Goal: Task Accomplishment & Management: Manage account settings

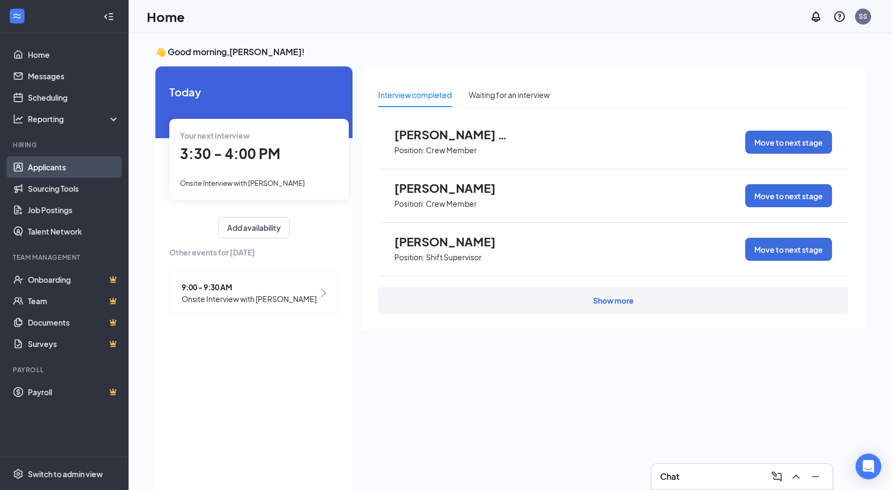
click at [51, 169] on link "Applicants" at bounding box center [74, 166] width 92 height 21
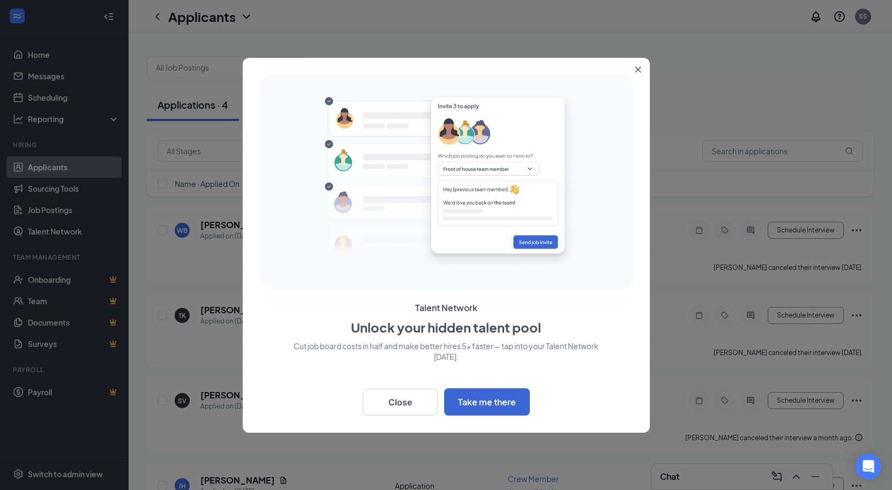
click at [641, 72] on button "Close" at bounding box center [640, 67] width 19 height 19
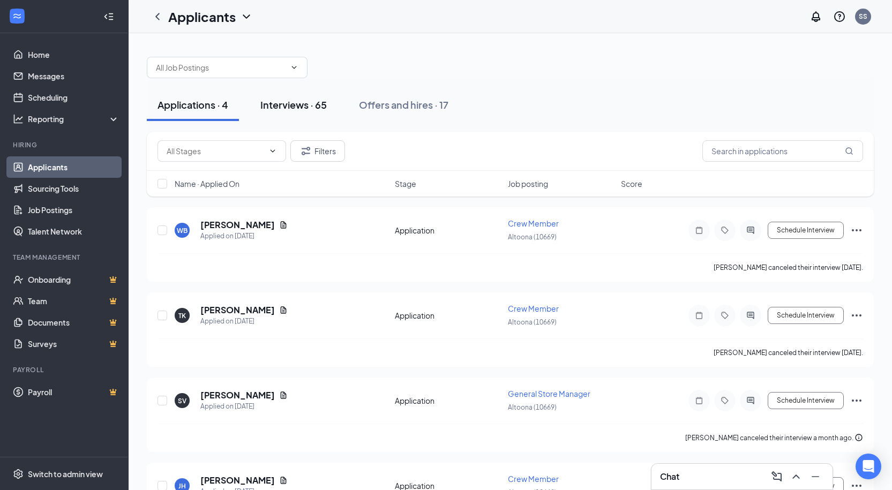
click at [280, 96] on button "Interviews · 65" at bounding box center [294, 105] width 88 height 32
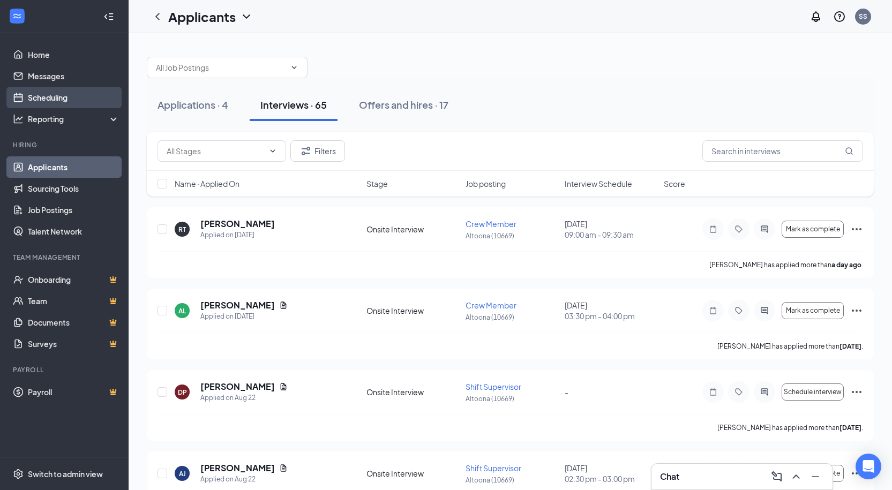
click at [68, 94] on link "Scheduling" at bounding box center [74, 97] width 92 height 21
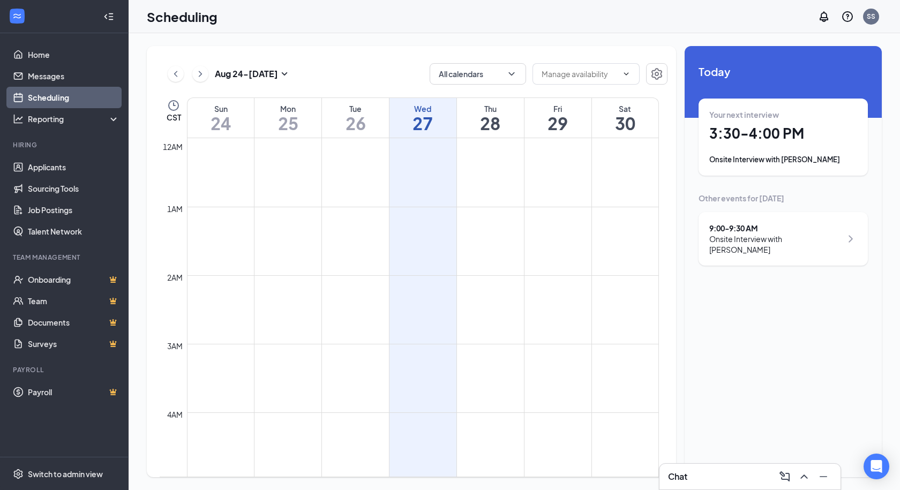
scroll to position [527, 0]
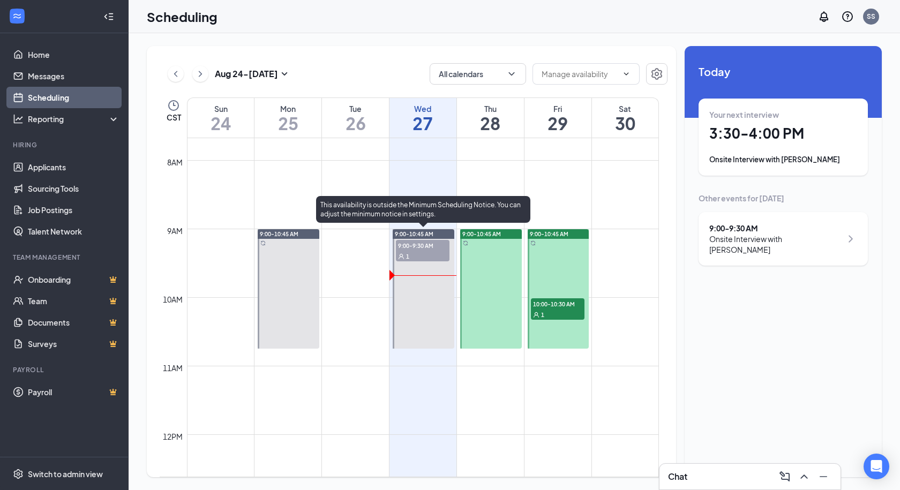
click at [426, 254] on div "1" at bounding box center [423, 256] width 54 height 11
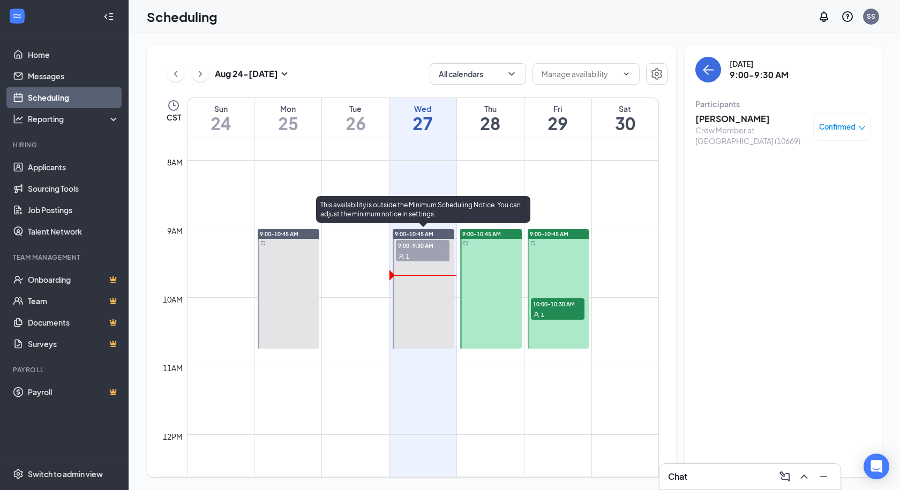
click at [433, 294] on div at bounding box center [424, 288] width 62 height 119
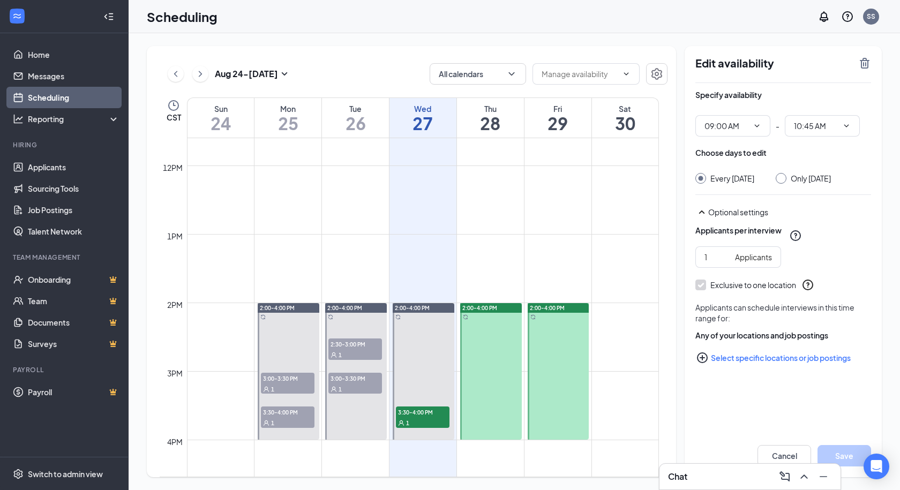
scroll to position [848, 0]
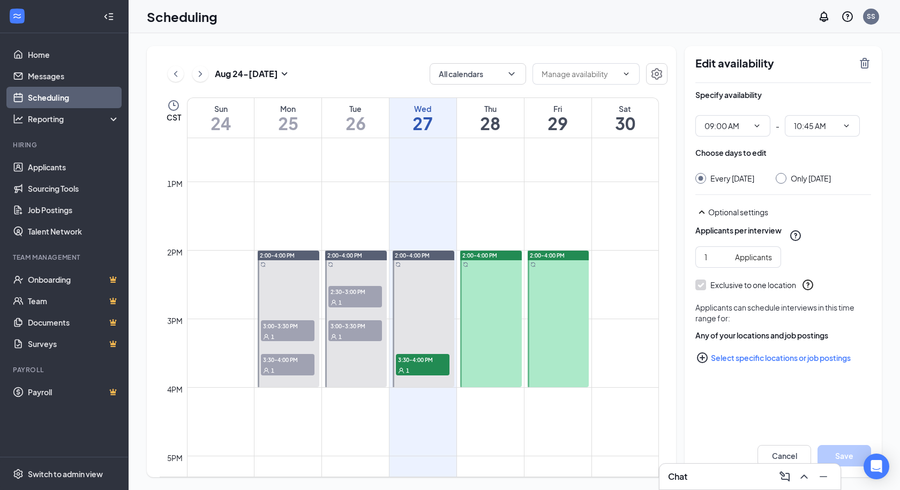
click at [293, 334] on div "1" at bounding box center [288, 336] width 54 height 11
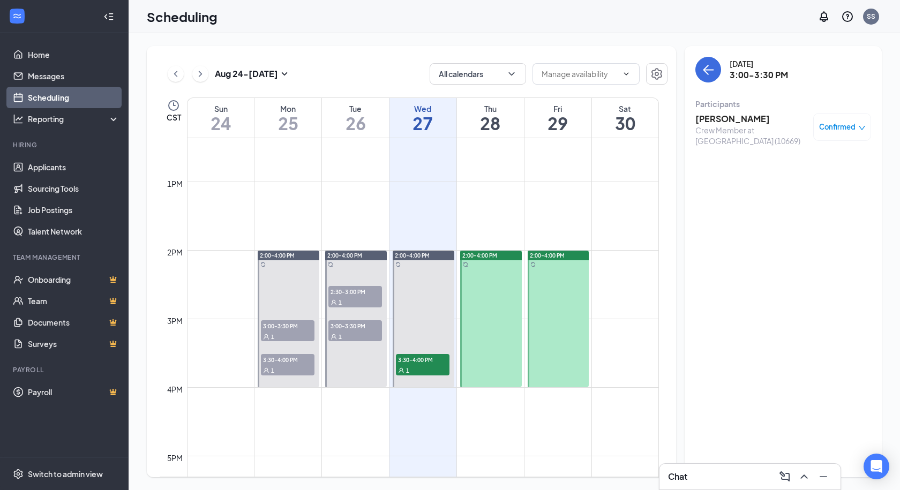
click at [294, 353] on div "3:30-4:00 PM 1" at bounding box center [288, 365] width 56 height 24
click at [753, 120] on h3 "[PERSON_NAME]" at bounding box center [751, 119] width 113 height 12
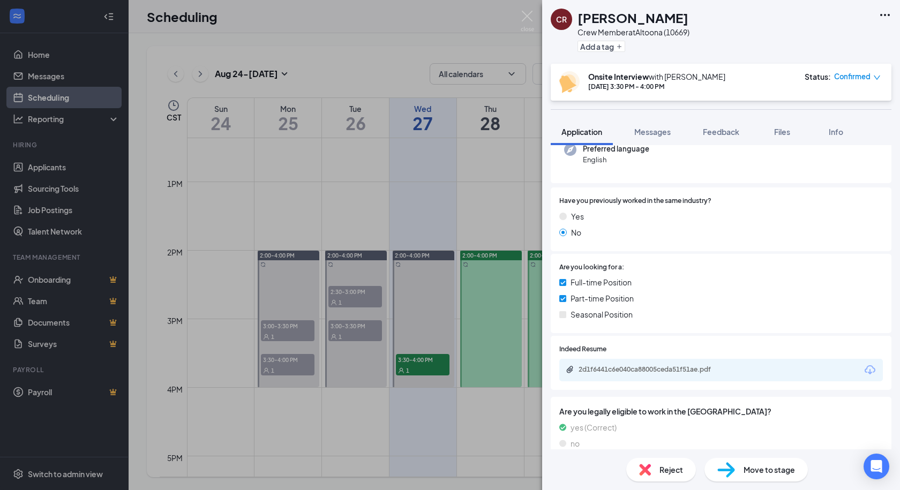
scroll to position [127, 0]
click at [686, 365] on div "2d1f6441c6e040ca88005ceda51f51ae.pdf" at bounding box center [654, 369] width 150 height 9
click at [526, 18] on img at bounding box center [527, 21] width 13 height 21
